Goal: Information Seeking & Learning: Check status

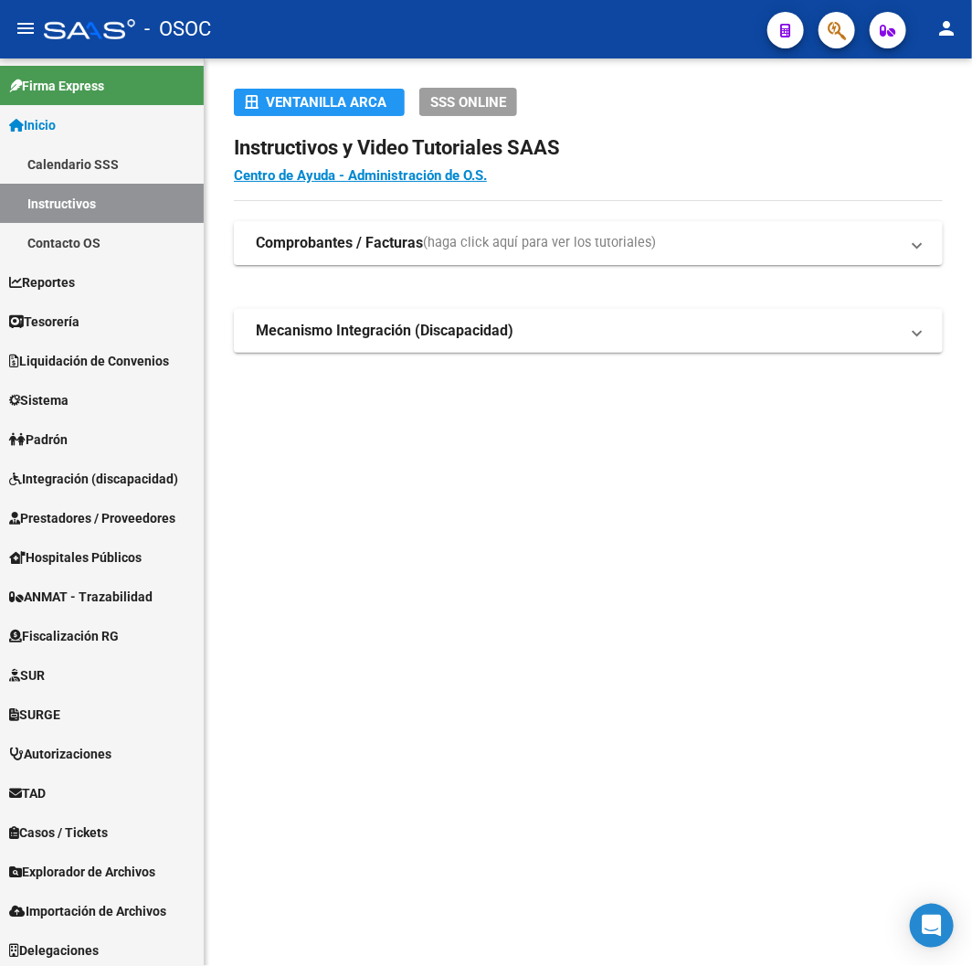
click at [818, 65] on div "Ventanilla ARCA SSS ONLINE Instructivos y Video Tutoriales SAAS Centro de Ayuda…" at bounding box center [588, 249] width 767 height 382
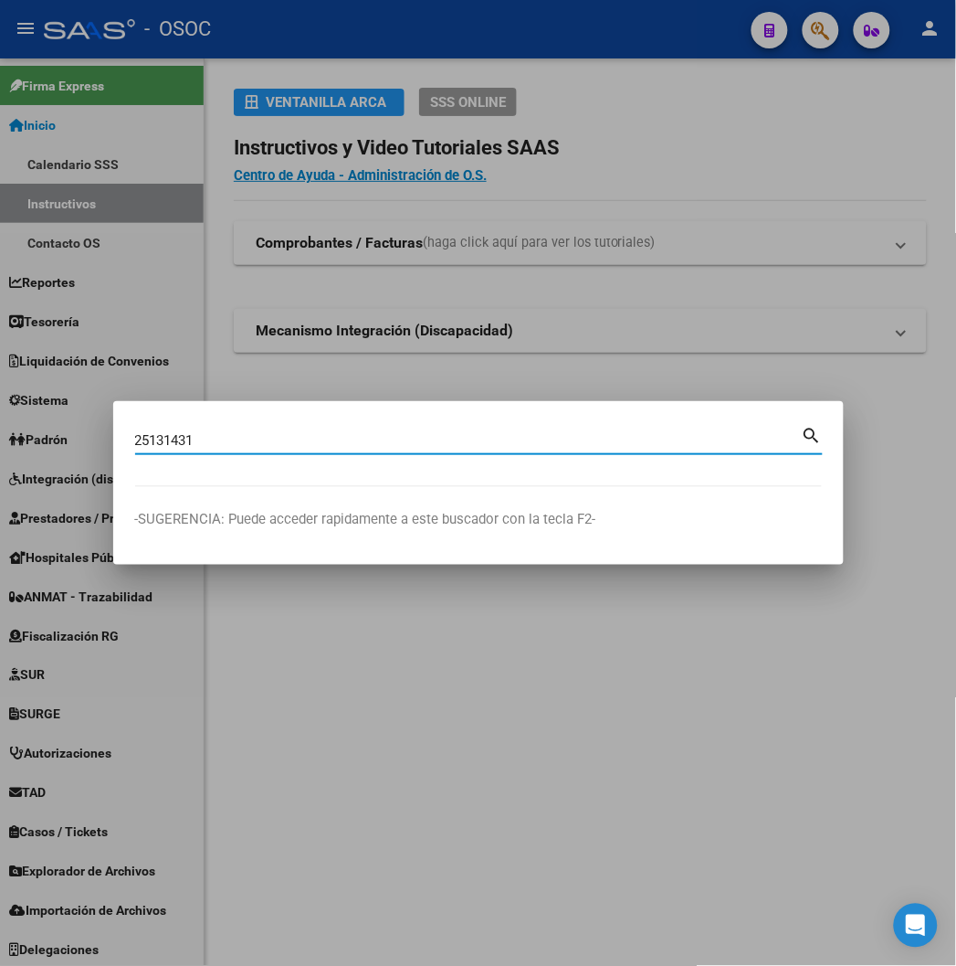
type input "25131431"
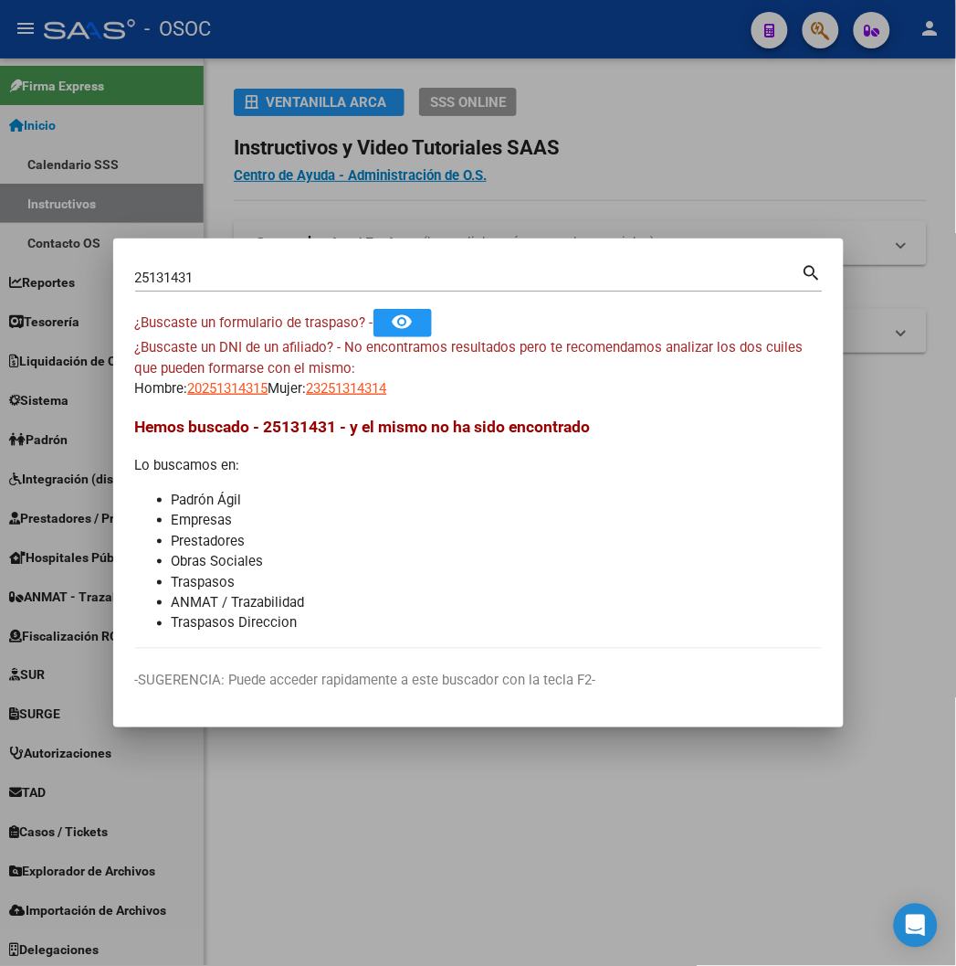
click at [688, 76] on div at bounding box center [478, 483] width 956 height 966
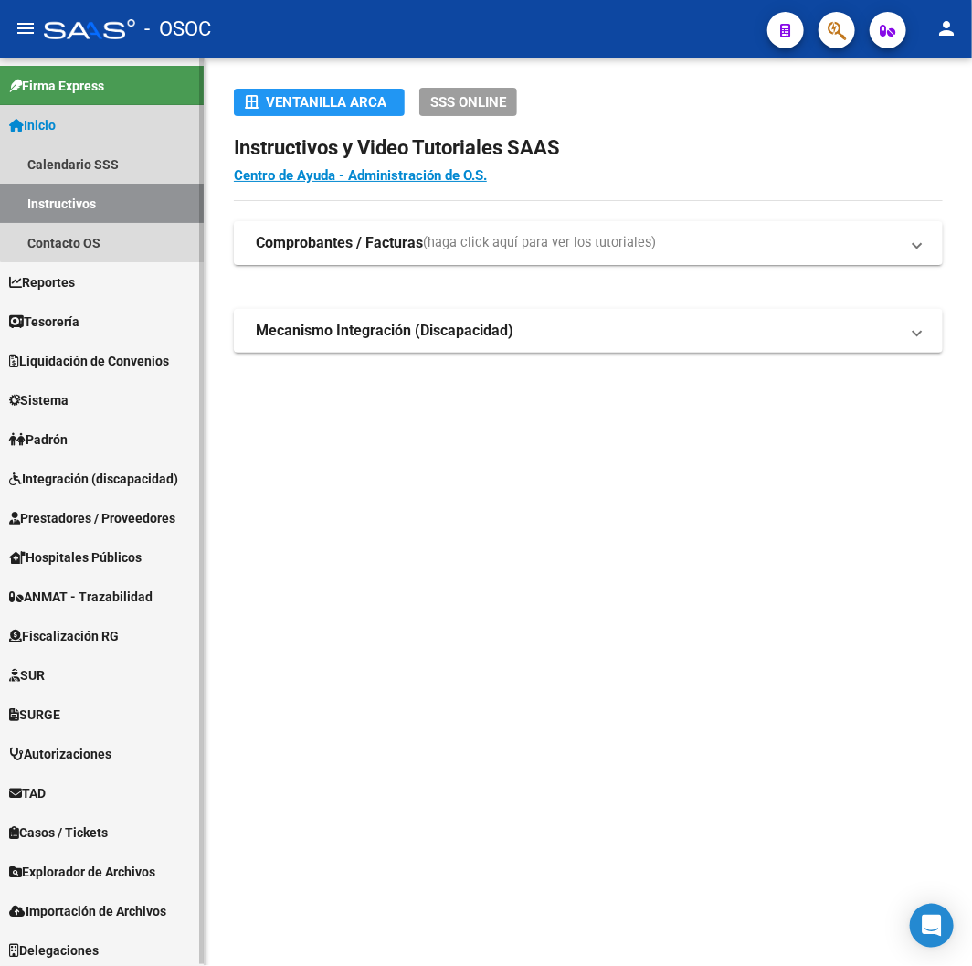
click at [112, 131] on link "Inicio" at bounding box center [102, 124] width 204 height 39
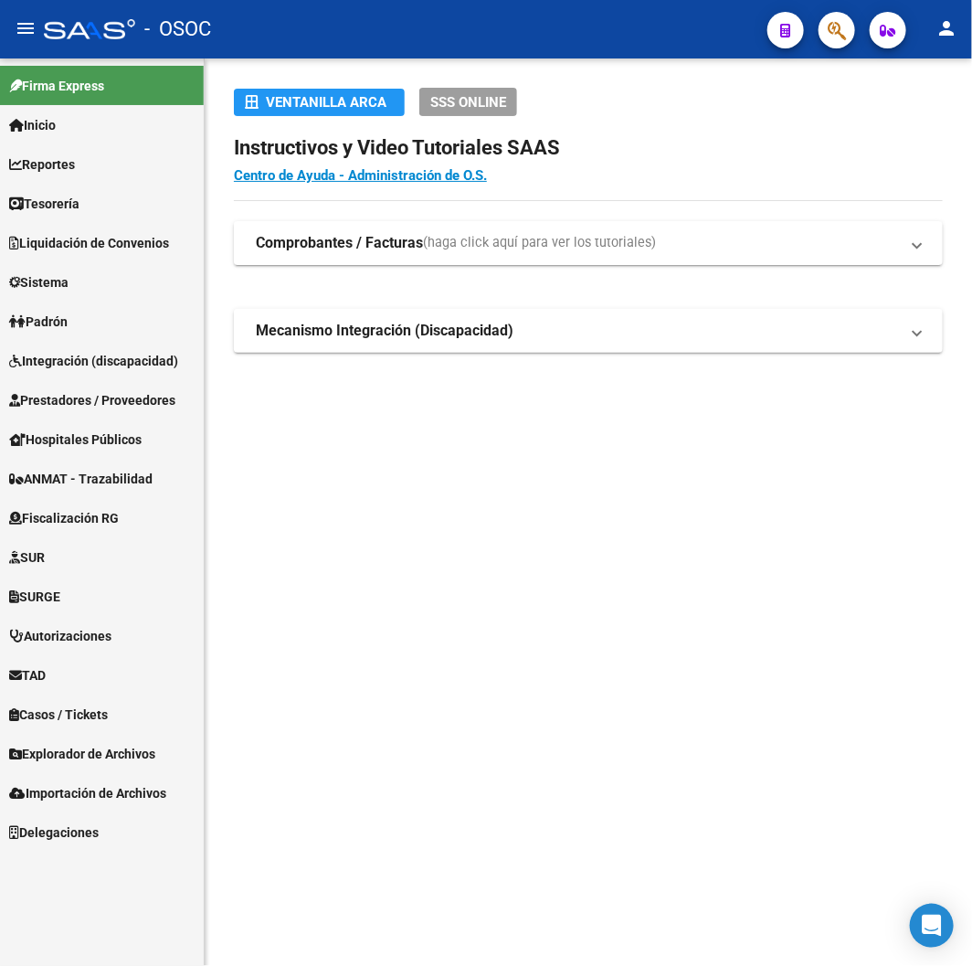
click at [140, 677] on link "TAD" at bounding box center [102, 674] width 204 height 39
click at [135, 723] on link "Notificaciones" at bounding box center [102, 713] width 204 height 39
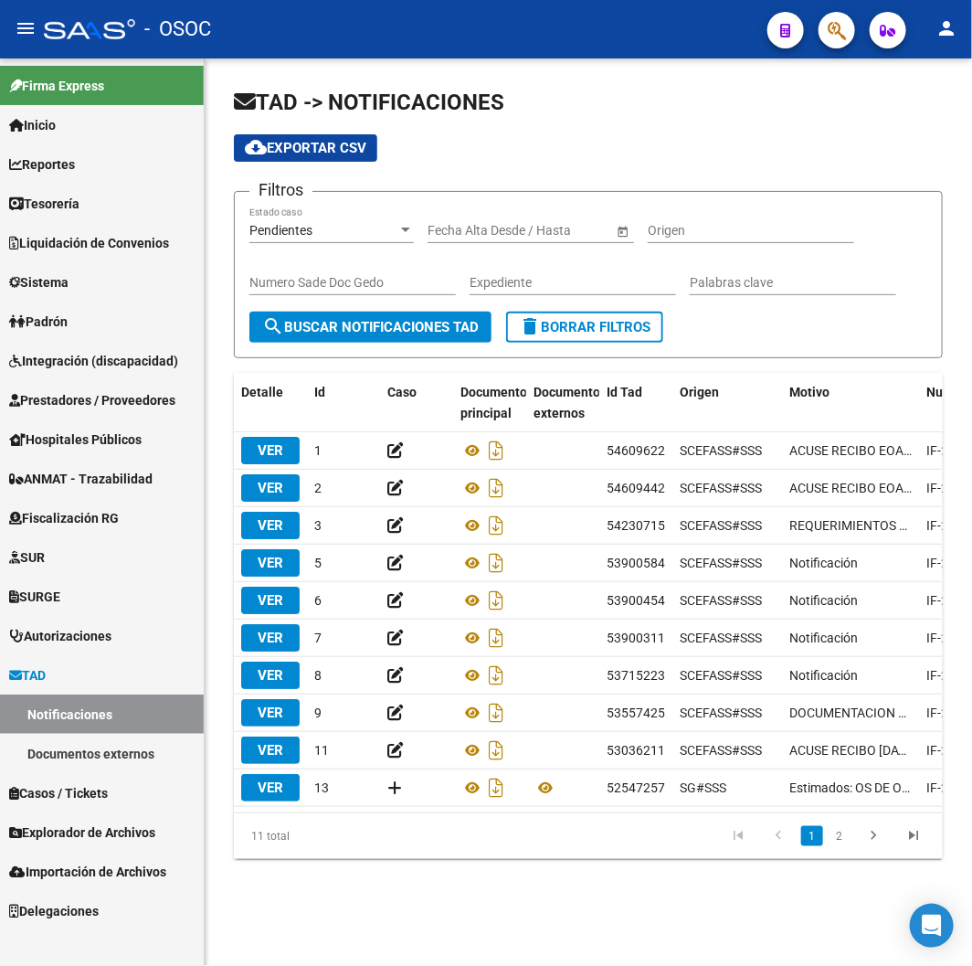
click at [94, 750] on link "Documentos externos" at bounding box center [102, 753] width 204 height 39
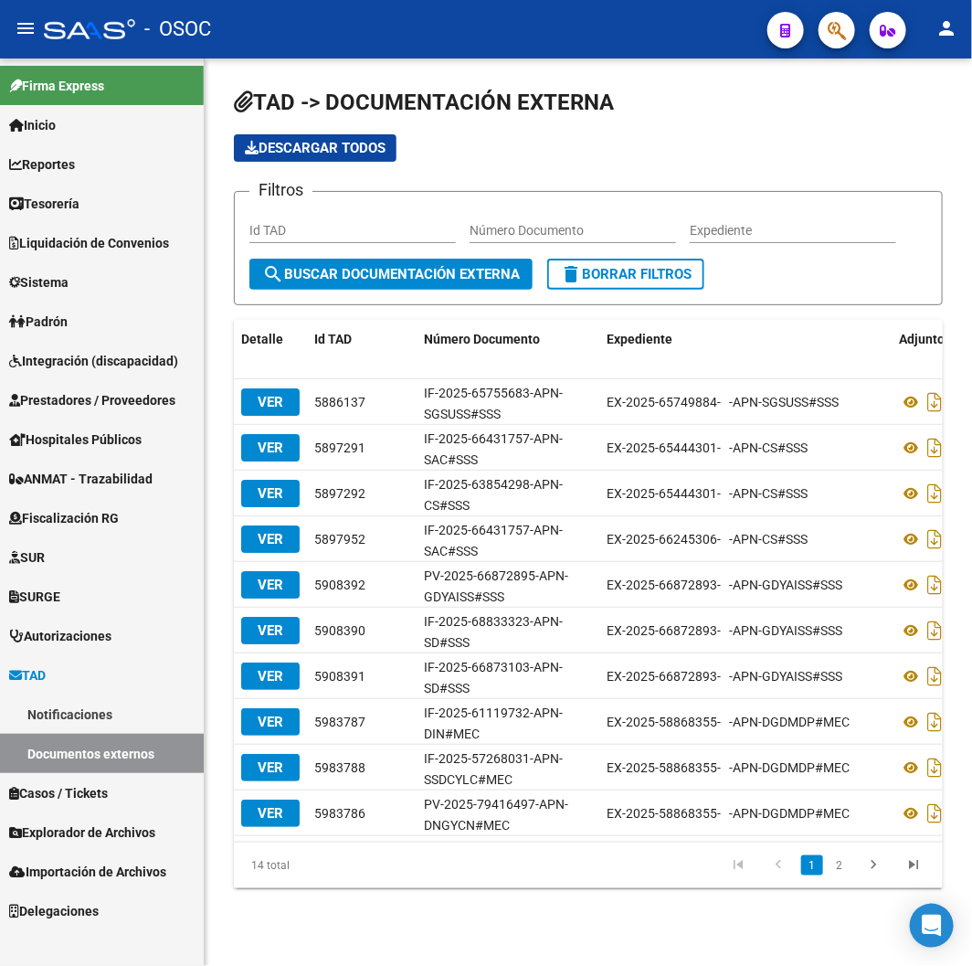
click at [46, 671] on span "TAD" at bounding box center [27, 675] width 37 height 20
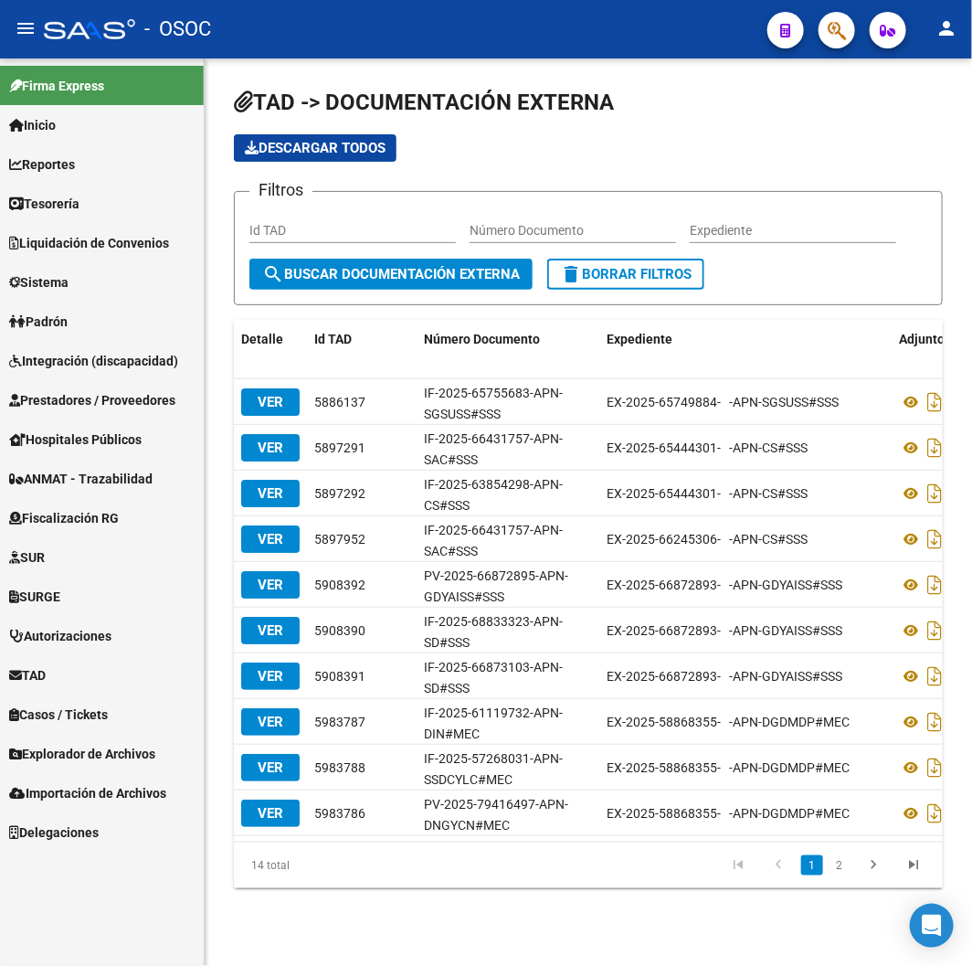
click at [56, 742] on link "Explorador de Archivos" at bounding box center [102, 753] width 204 height 39
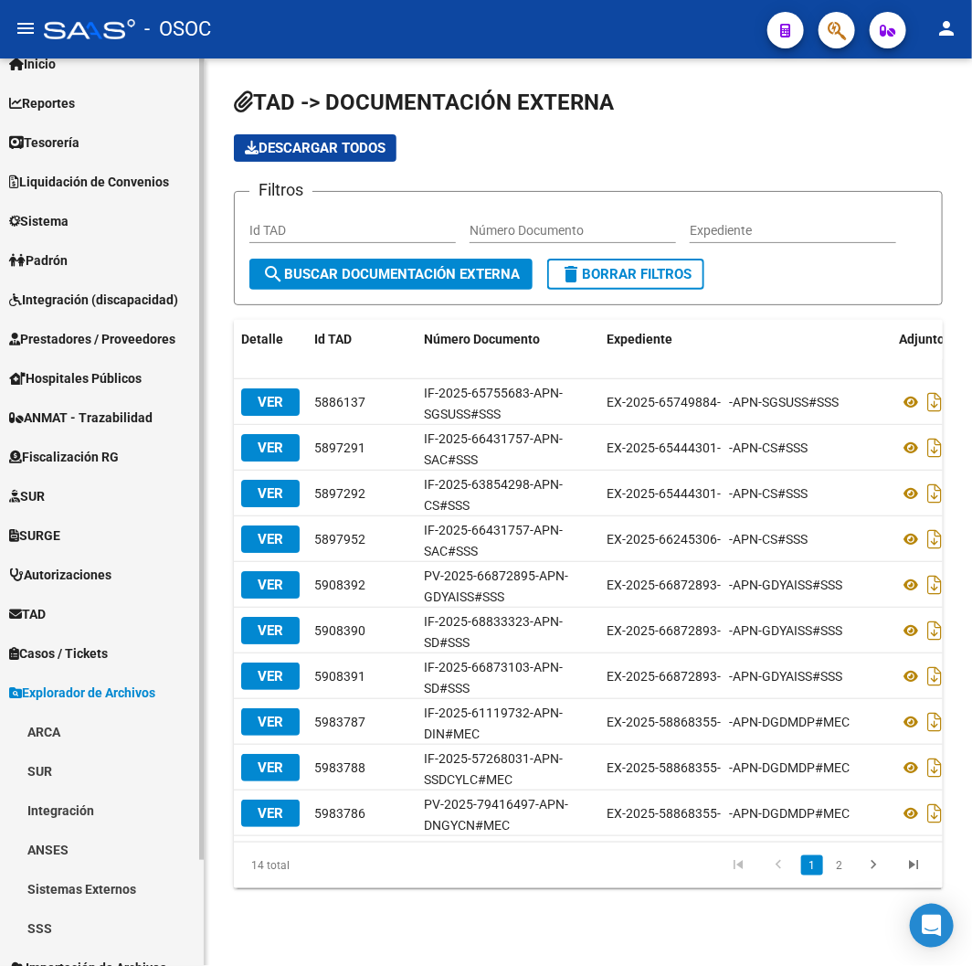
scroll to position [121, 0]
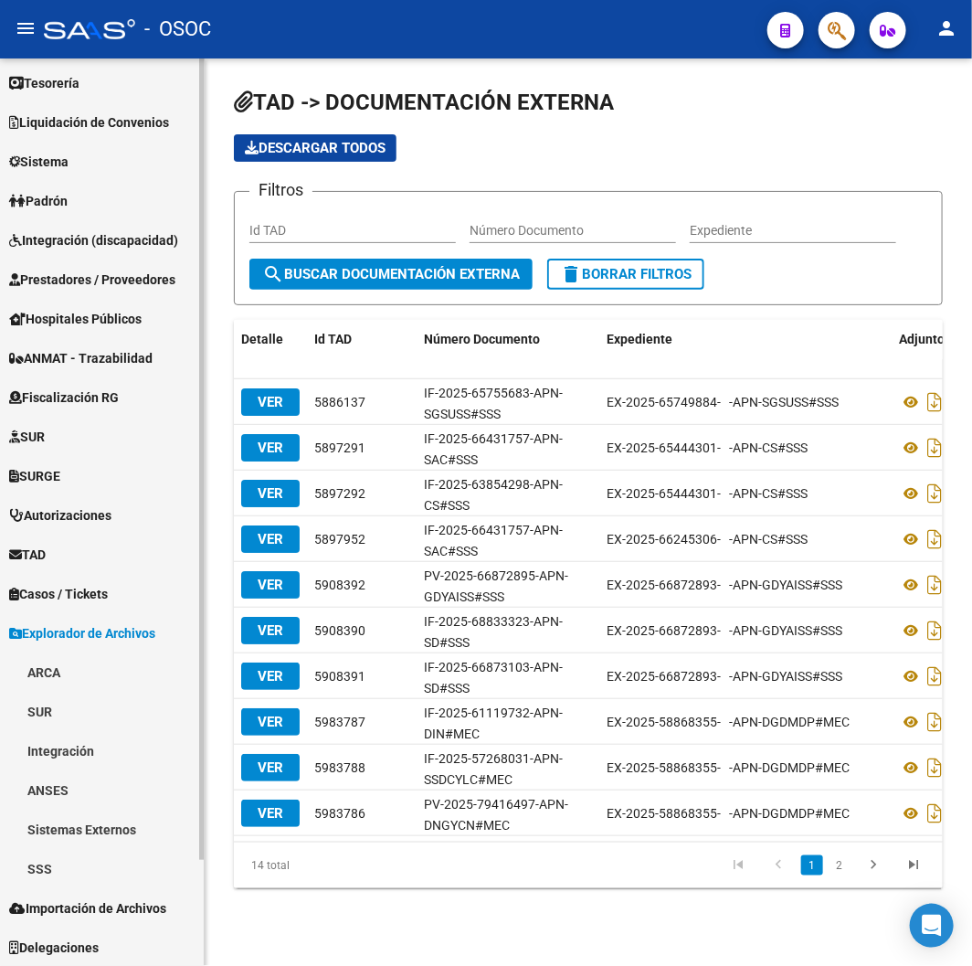
click at [55, 879] on link "SSS" at bounding box center [102, 868] width 204 height 39
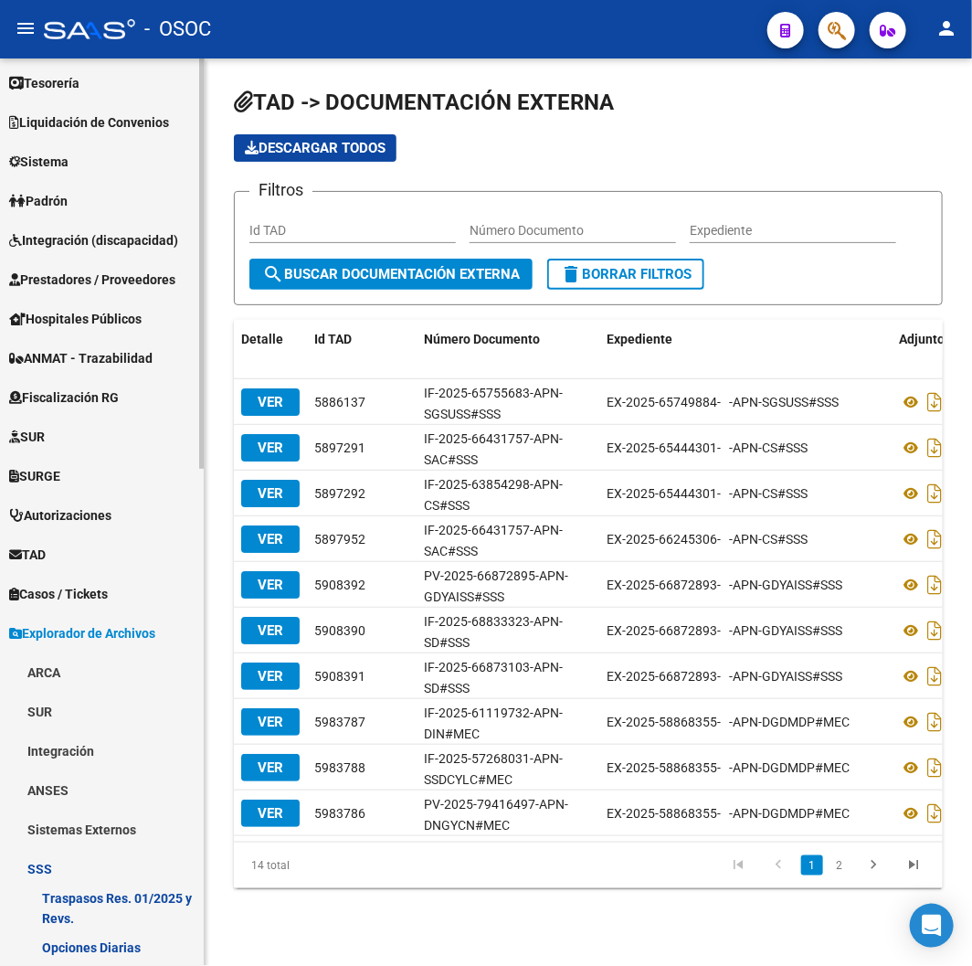
scroll to position [831, 0]
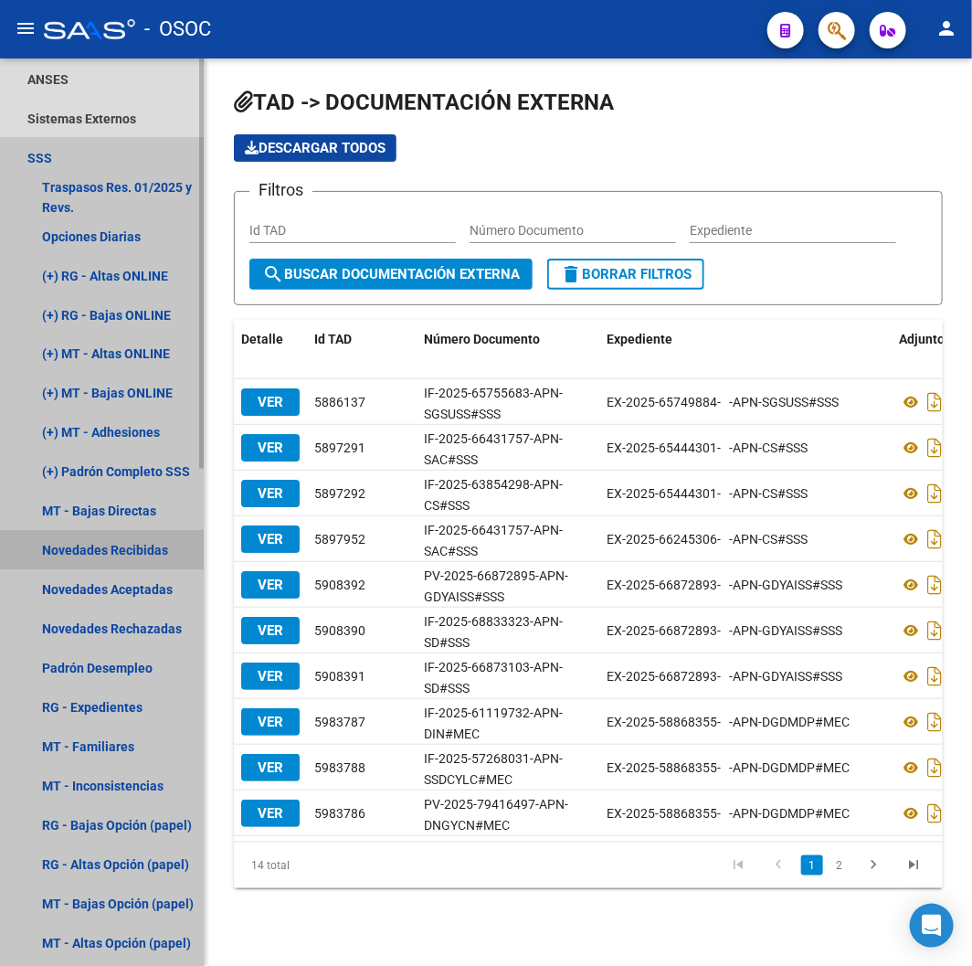
click at [82, 535] on link "Novedades Recibidas" at bounding box center [102, 550] width 204 height 39
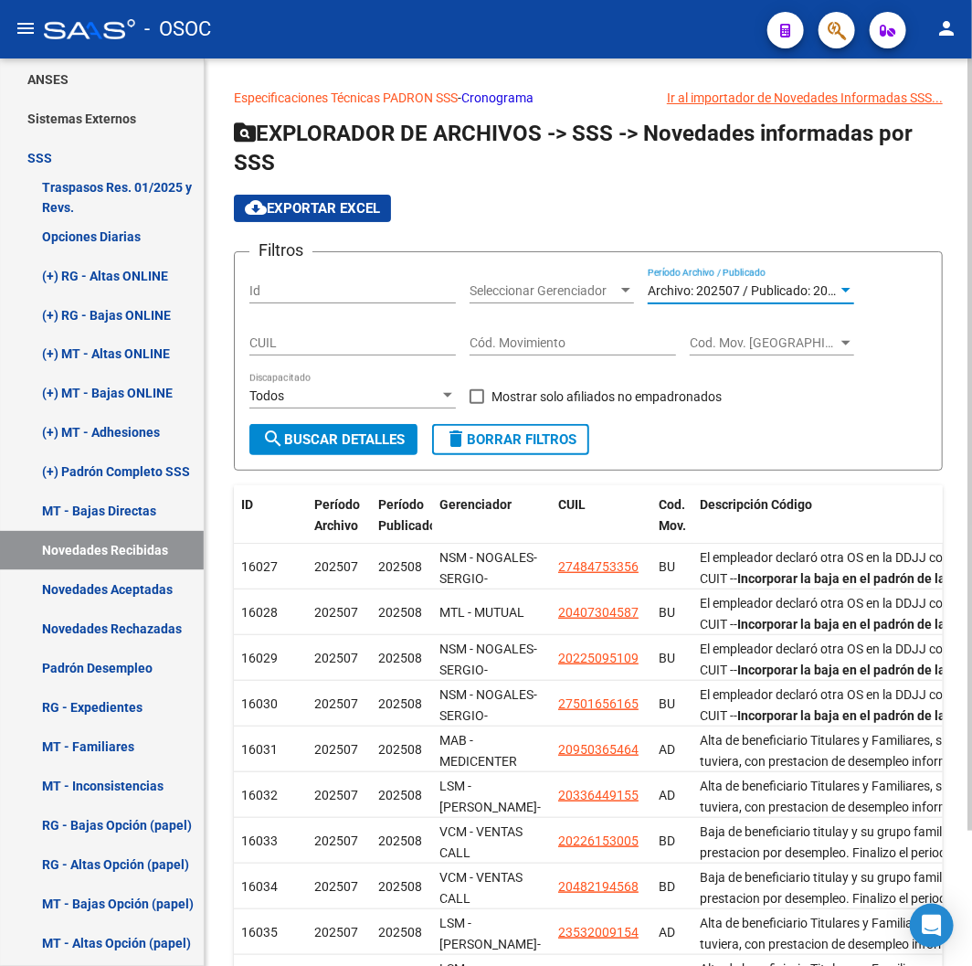
click at [740, 288] on span "Archivo: 202507 / Publicado: 202508" at bounding box center [752, 290] width 209 height 15
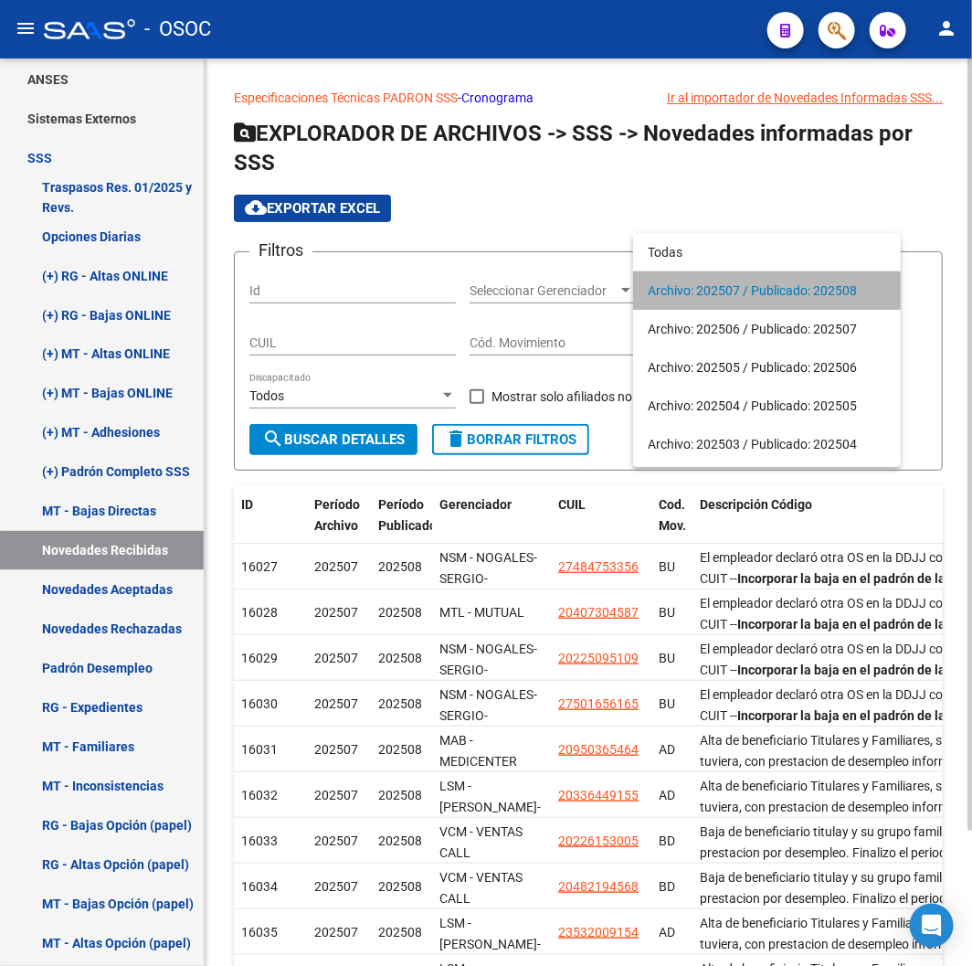
click at [740, 288] on span "Archivo: 202507 / Publicado: 202508" at bounding box center [767, 290] width 238 height 38
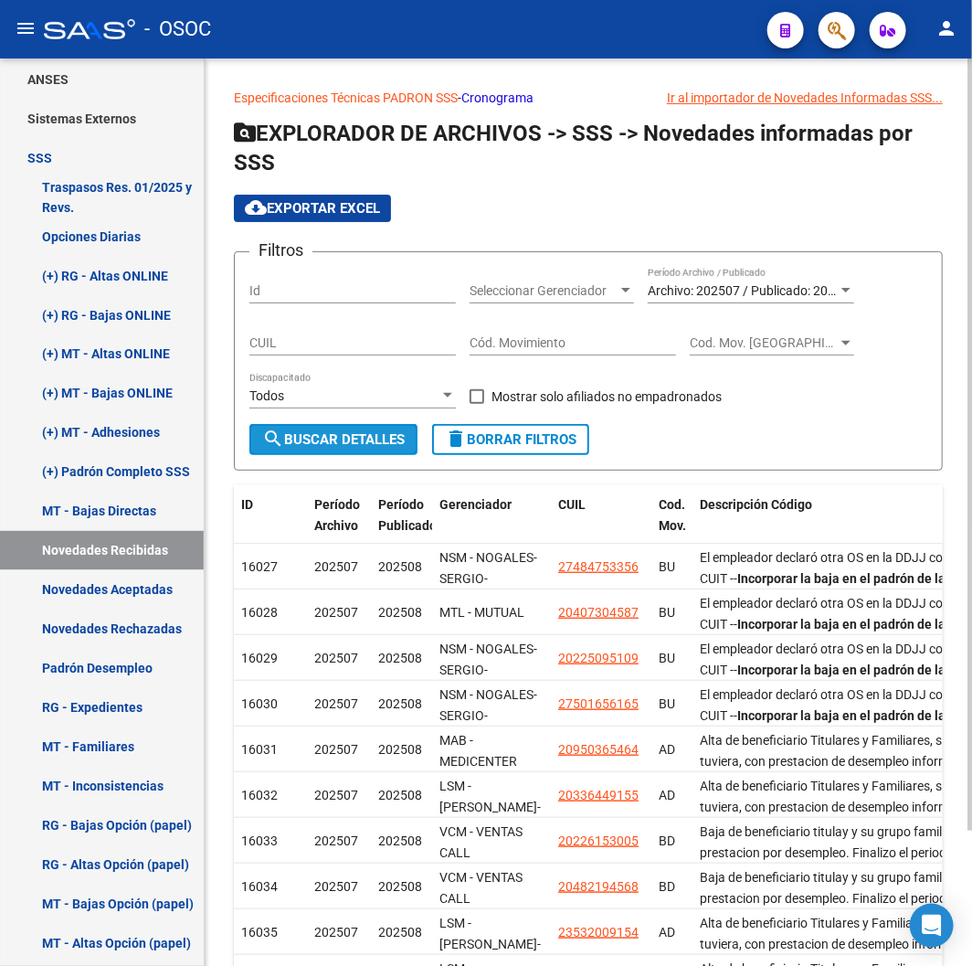
click at [320, 449] on button "search Buscar Detalles" at bounding box center [333, 439] width 168 height 31
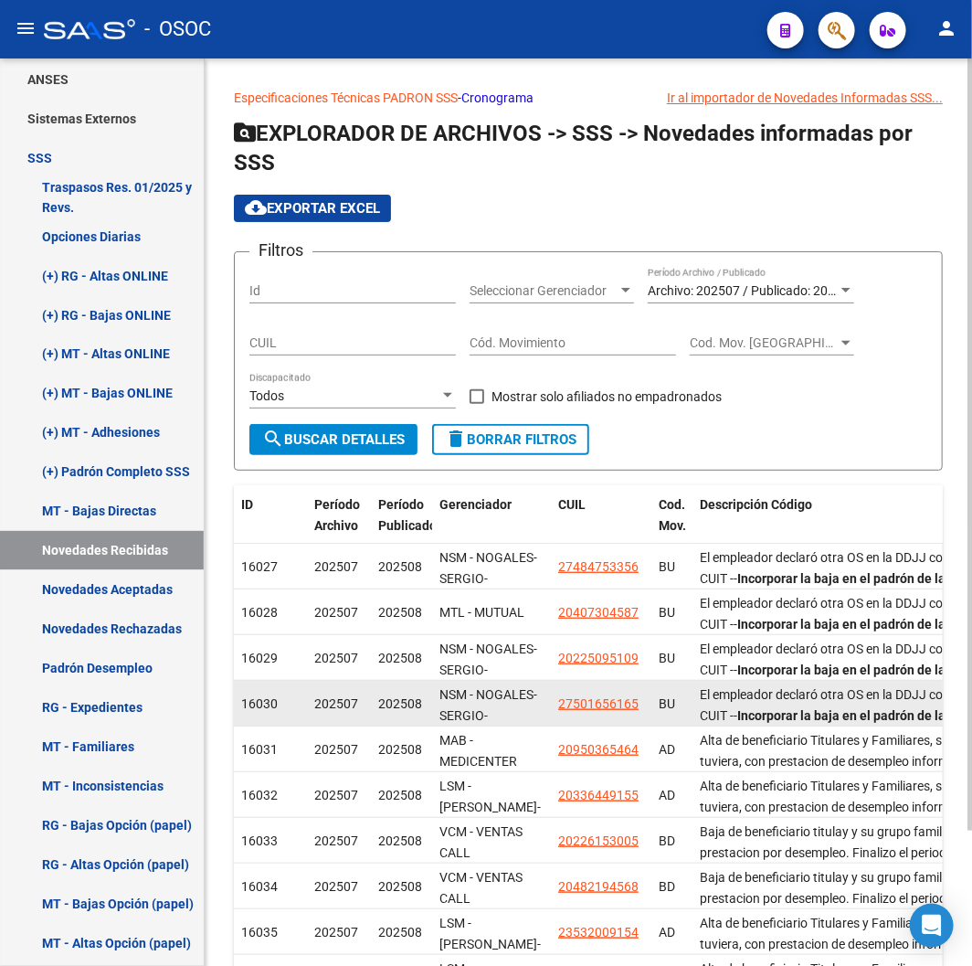
scroll to position [160, 0]
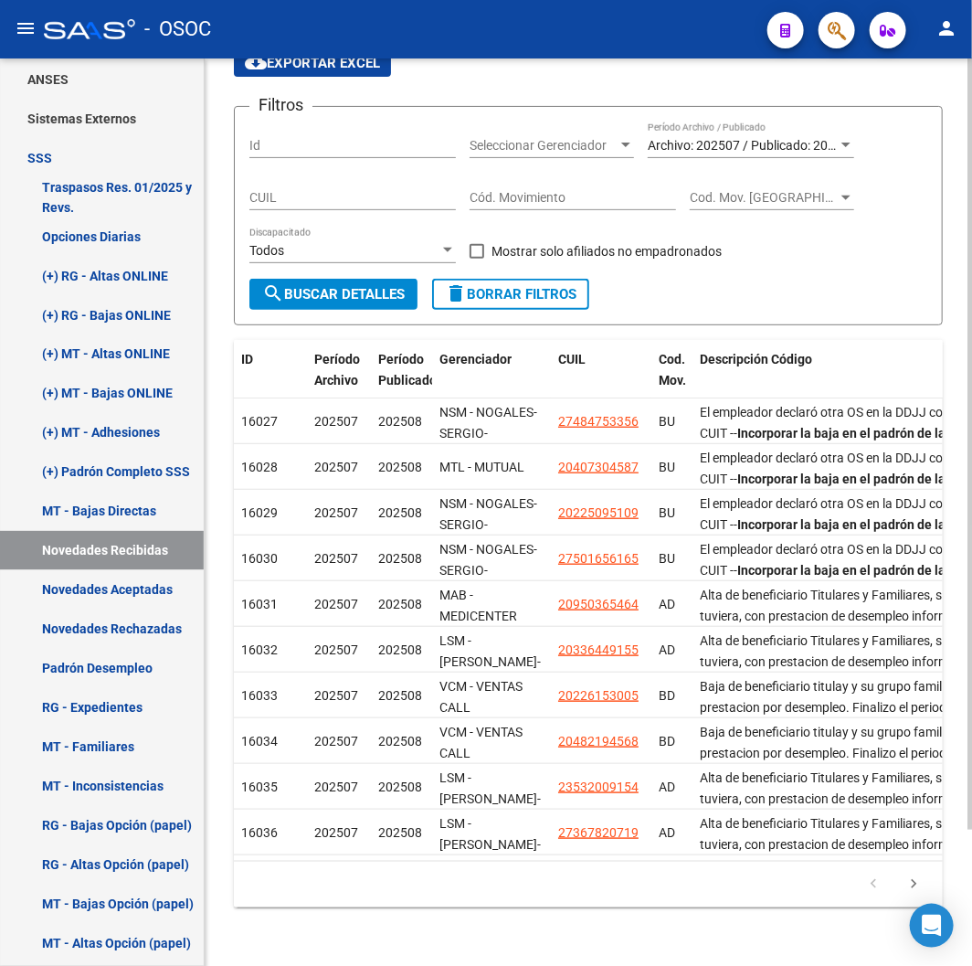
click at [681, 121] on div "Archivo: 202507 / Publicado: 202508 Período Archivo / Publicado" at bounding box center [751, 139] width 206 height 37
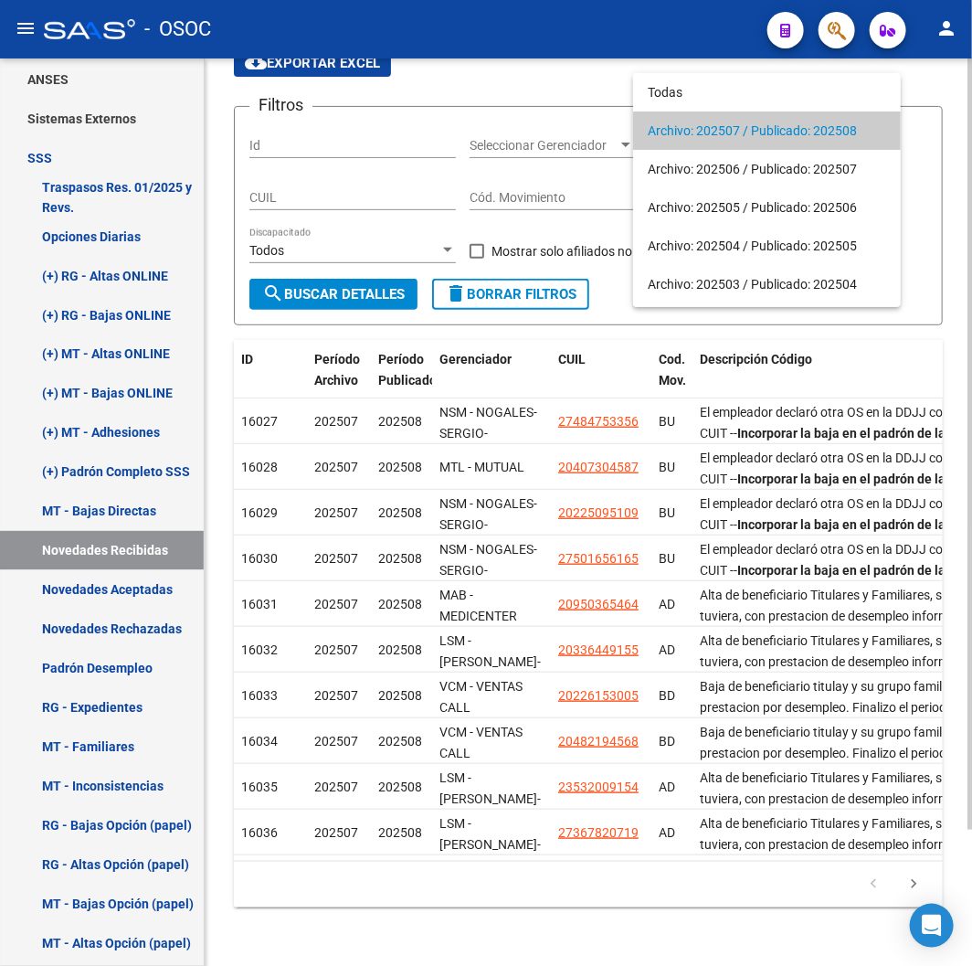
click at [681, 115] on span "Archivo: 202507 / Publicado: 202508" at bounding box center [767, 130] width 238 height 38
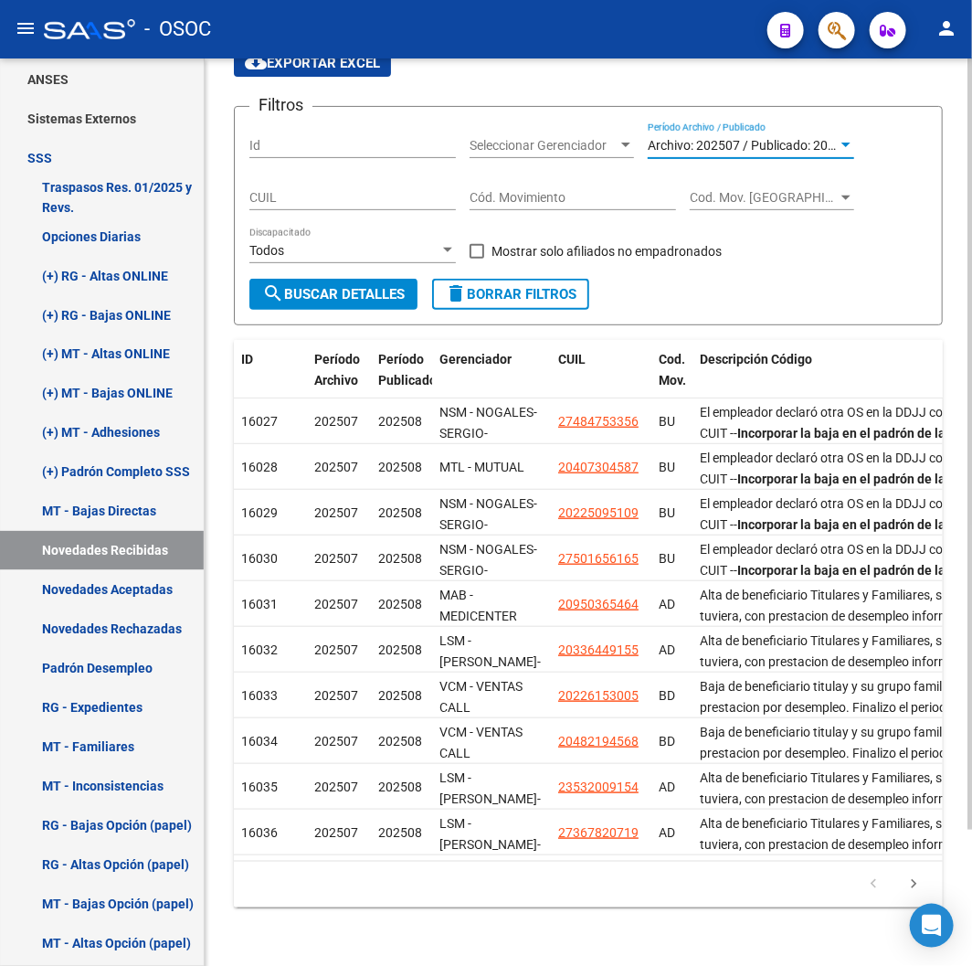
click at [373, 244] on div "Todos Discapacitado" at bounding box center [352, 245] width 206 height 37
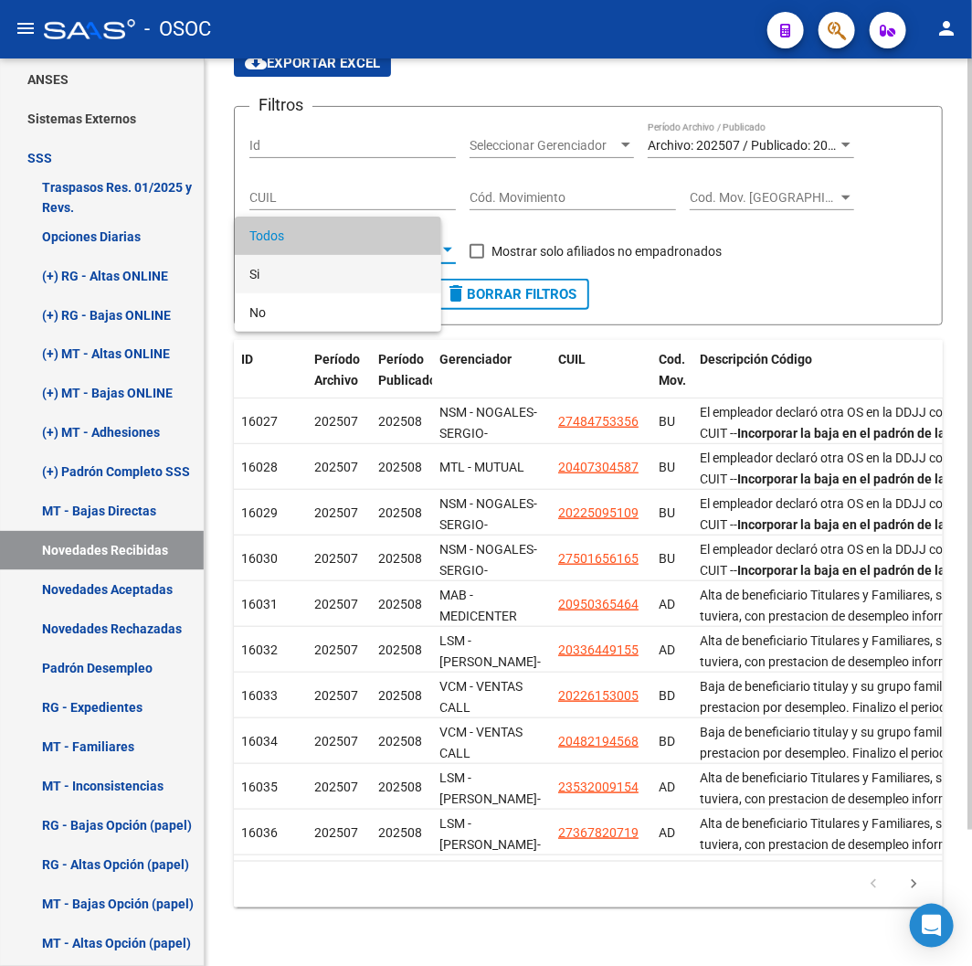
click at [375, 268] on span "Si" at bounding box center [337, 274] width 177 height 38
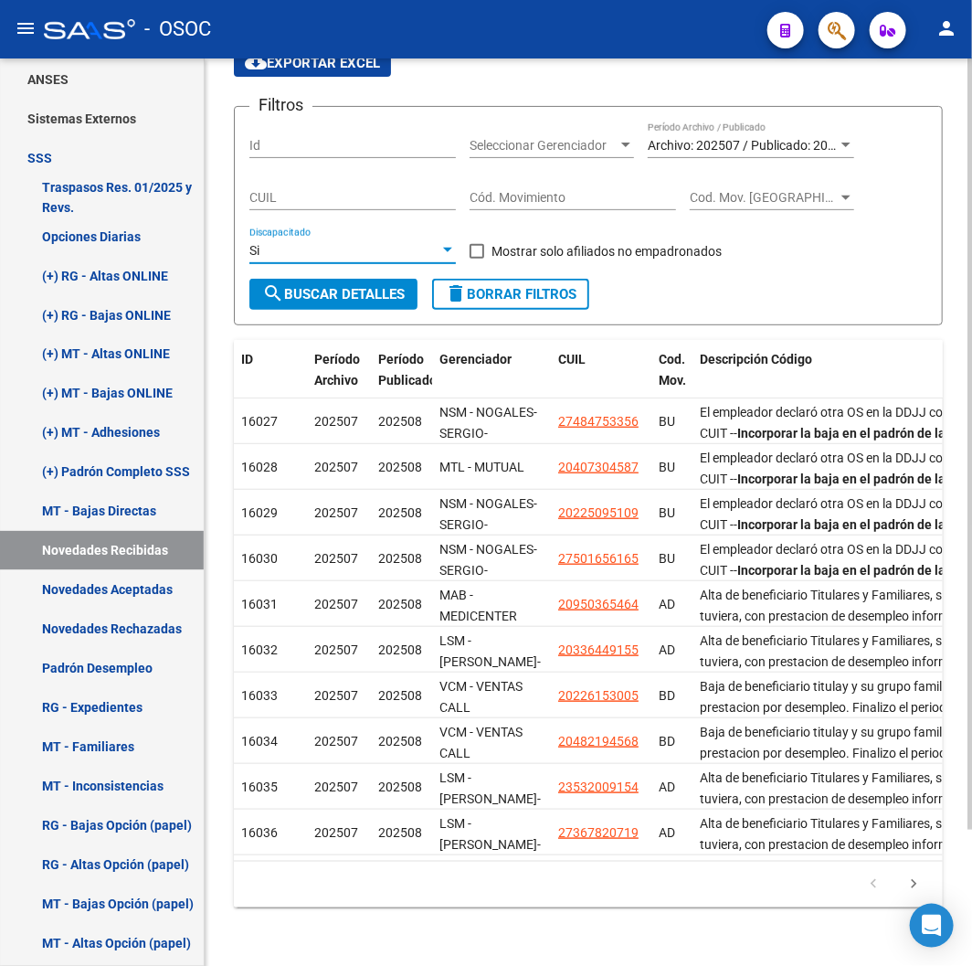
click at [372, 286] on span "search Buscar Detalles" at bounding box center [333, 294] width 142 height 16
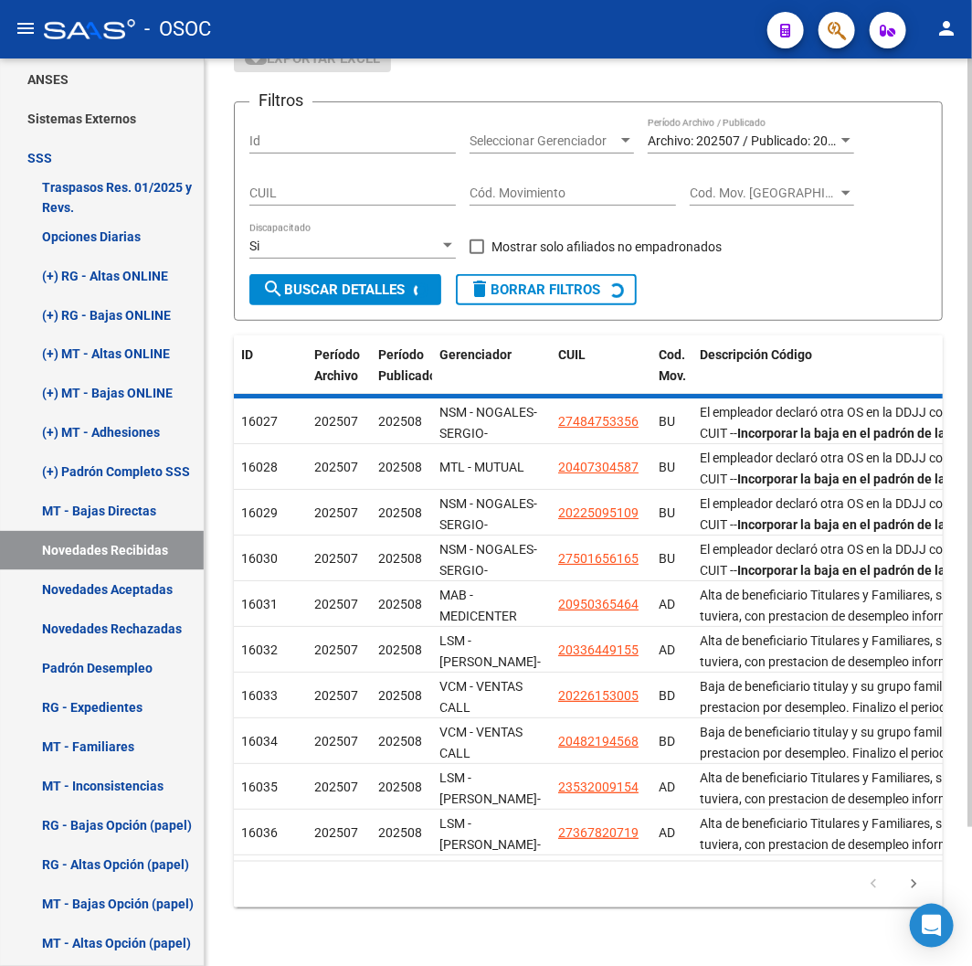
scroll to position [0, 0]
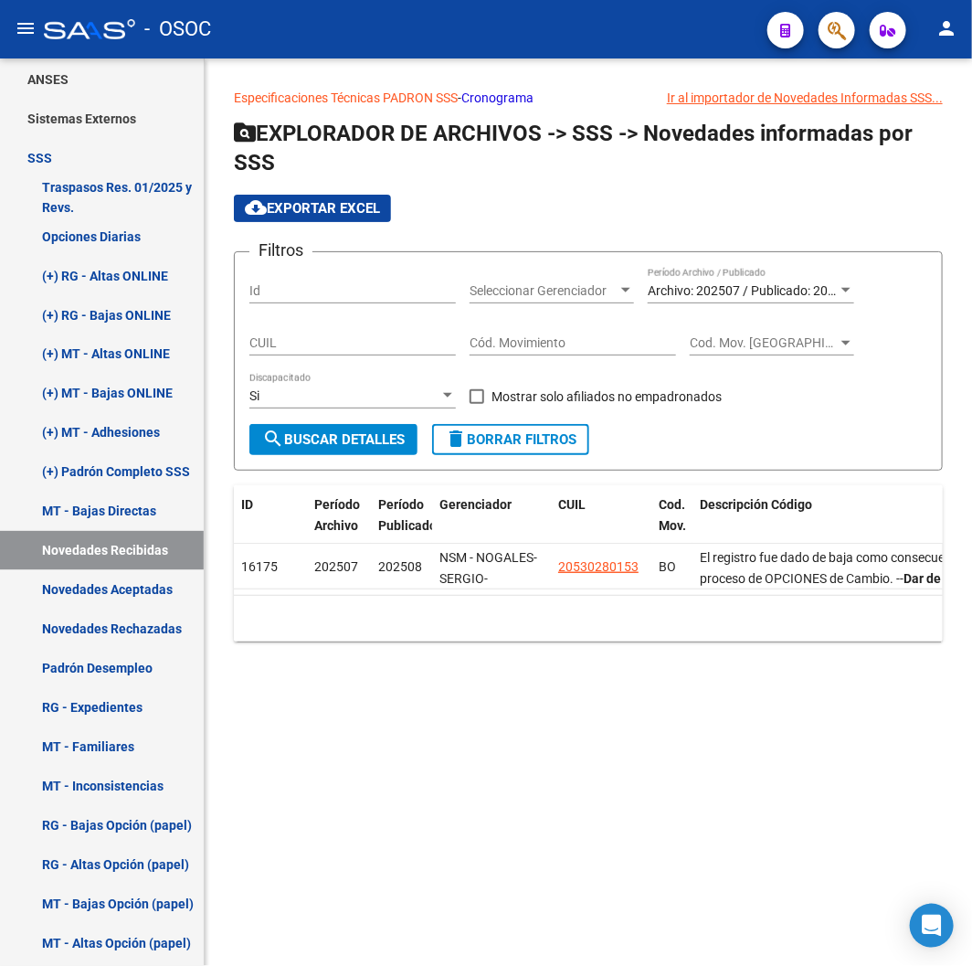
click at [541, 455] on form "Filtros Id Seleccionar Gerenciador Seleccionar Gerenciador Archivo: 202507 / Pu…" at bounding box center [588, 360] width 709 height 219
click at [527, 446] on span "delete Borrar Filtros" at bounding box center [511, 439] width 132 height 16
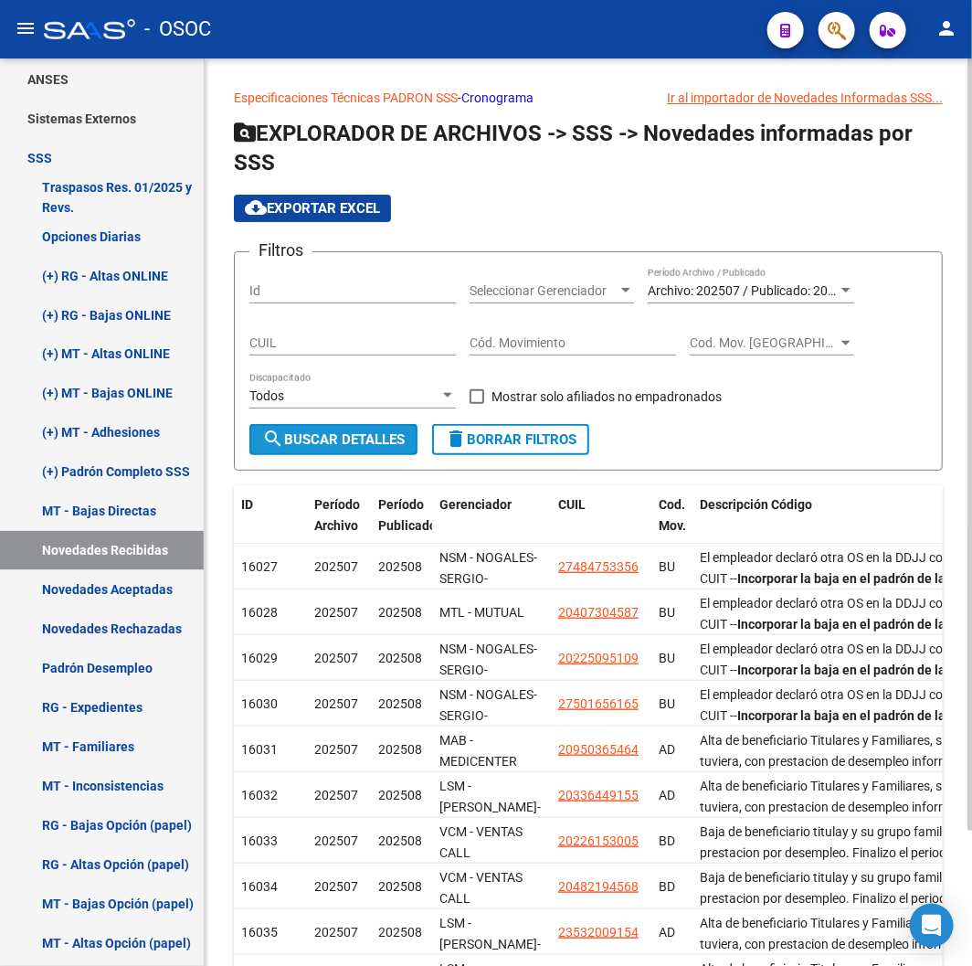
click at [318, 437] on span "search Buscar Detalles" at bounding box center [333, 439] width 142 height 16
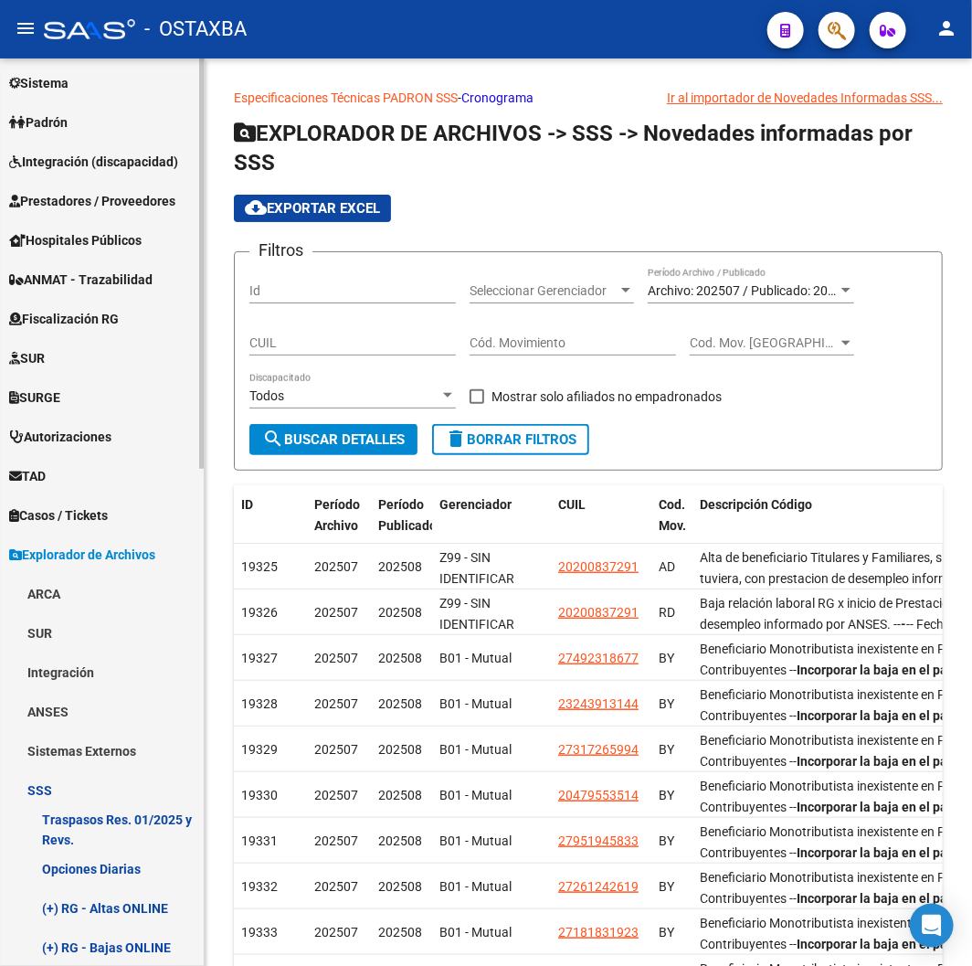
scroll to position [507, 0]
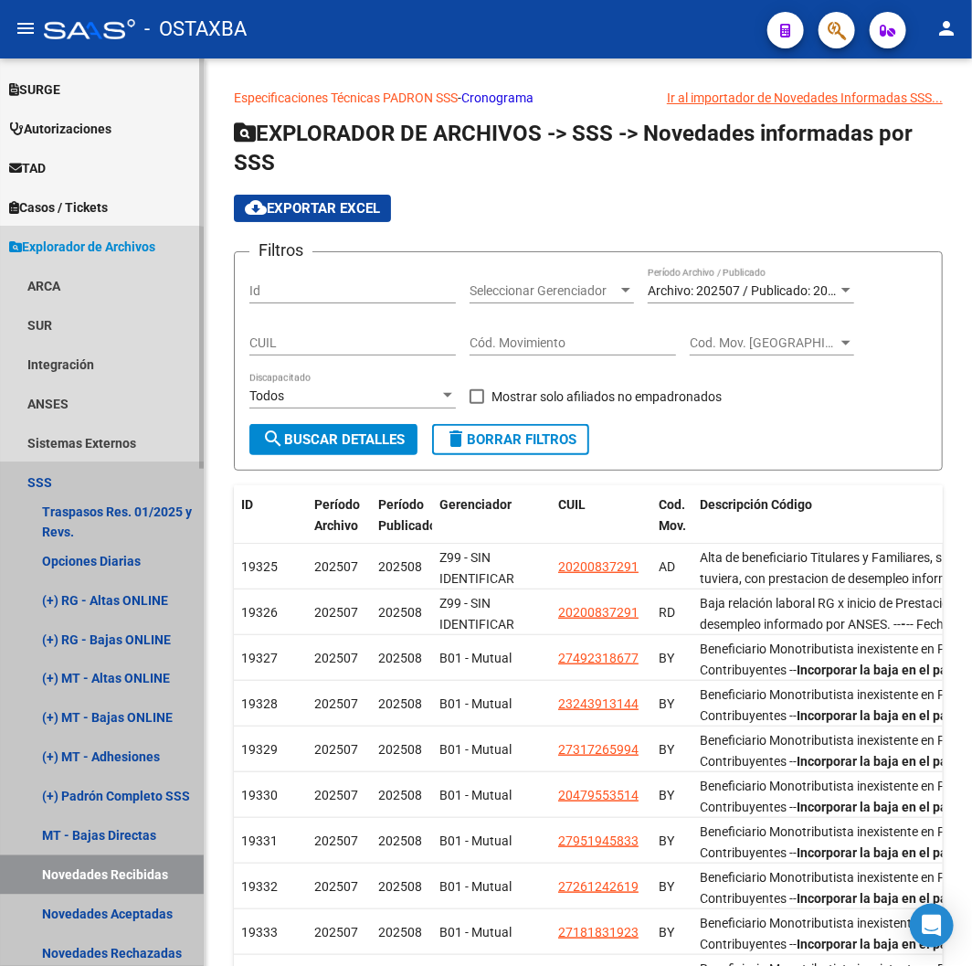
click at [70, 859] on link "Novedades Recibidas" at bounding box center [102, 874] width 204 height 39
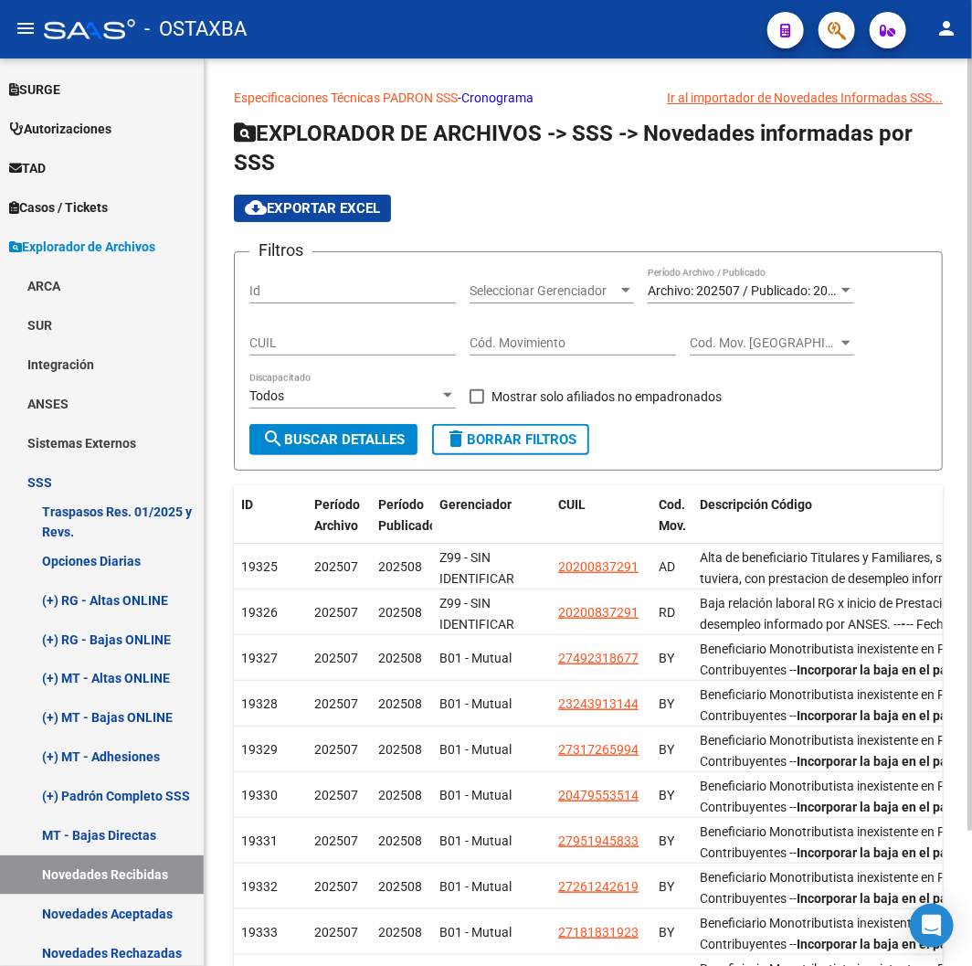
click at [343, 435] on span "search Buscar Detalles" at bounding box center [333, 439] width 142 height 16
